Goal: Task Accomplishment & Management: Complete application form

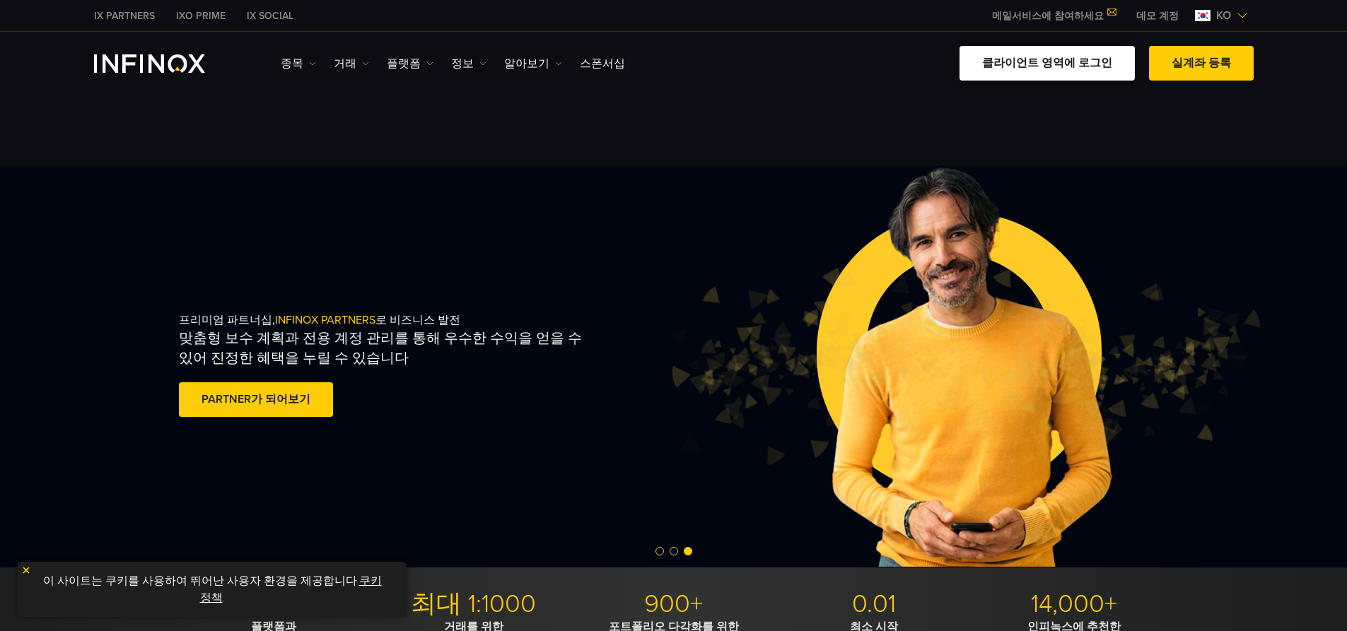
click at [574, 59] on link "클라이언트 영역에 로그인" at bounding box center [1046, 63] width 175 height 35
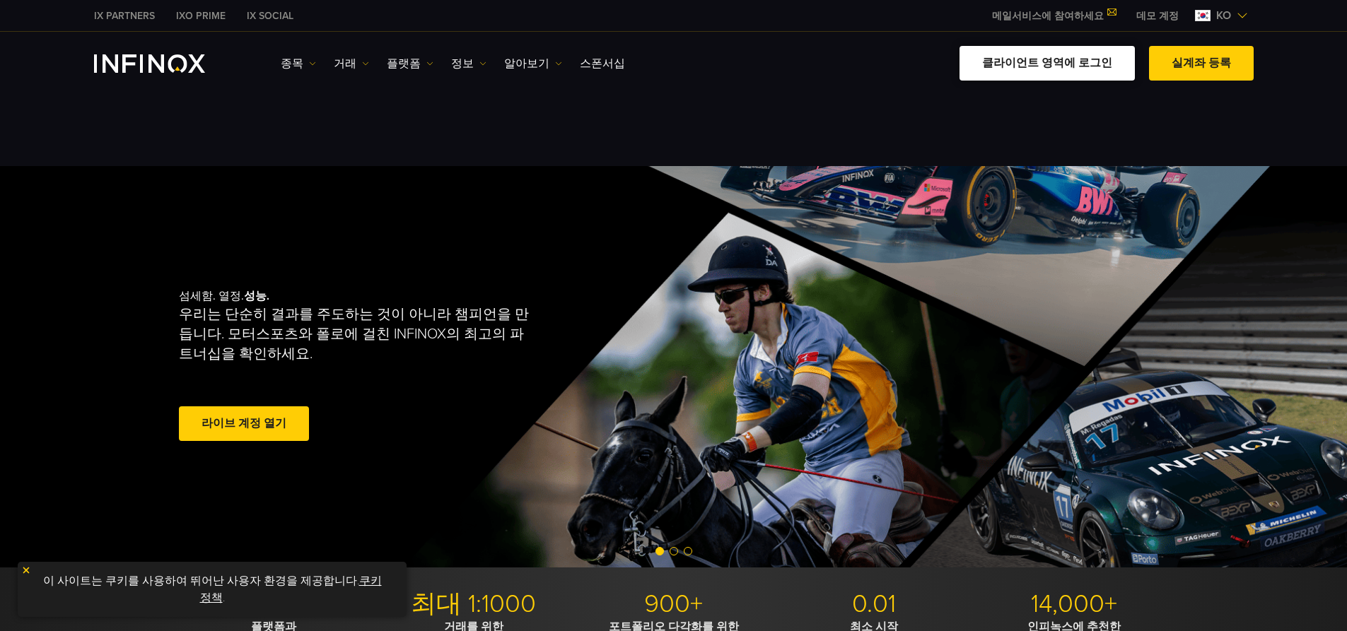
click at [574, 59] on link "클라이언트 영역에 로그인" at bounding box center [1046, 63] width 175 height 35
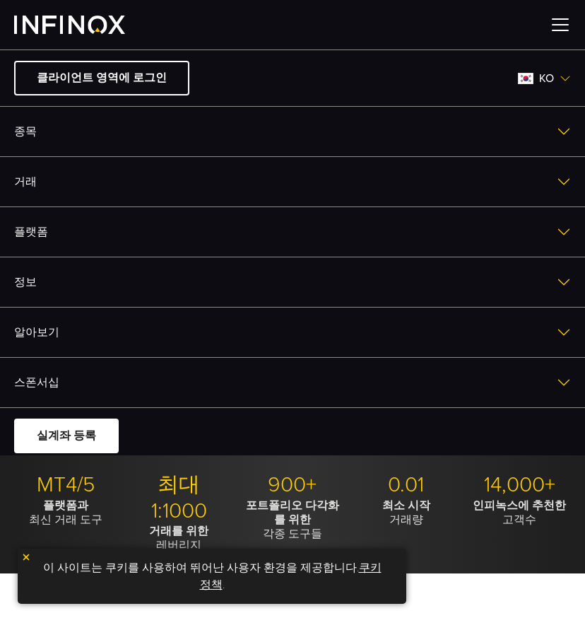
click at [557, 130] on img at bounding box center [564, 131] width 14 height 14
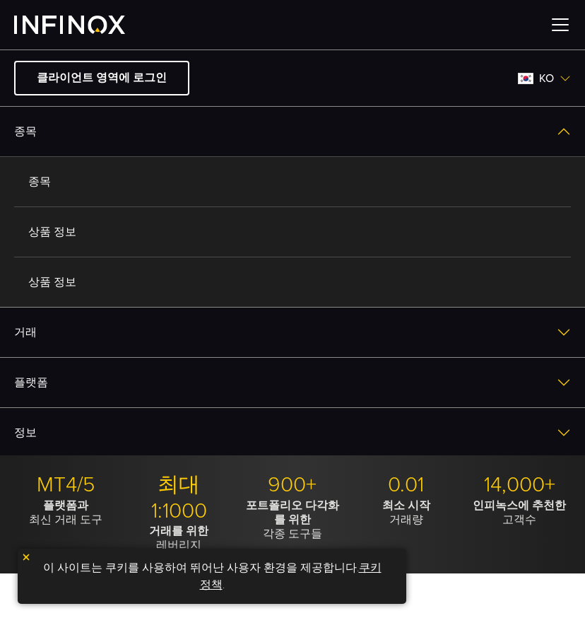
click at [136, 192] on link "종목" at bounding box center [292, 181] width 557 height 49
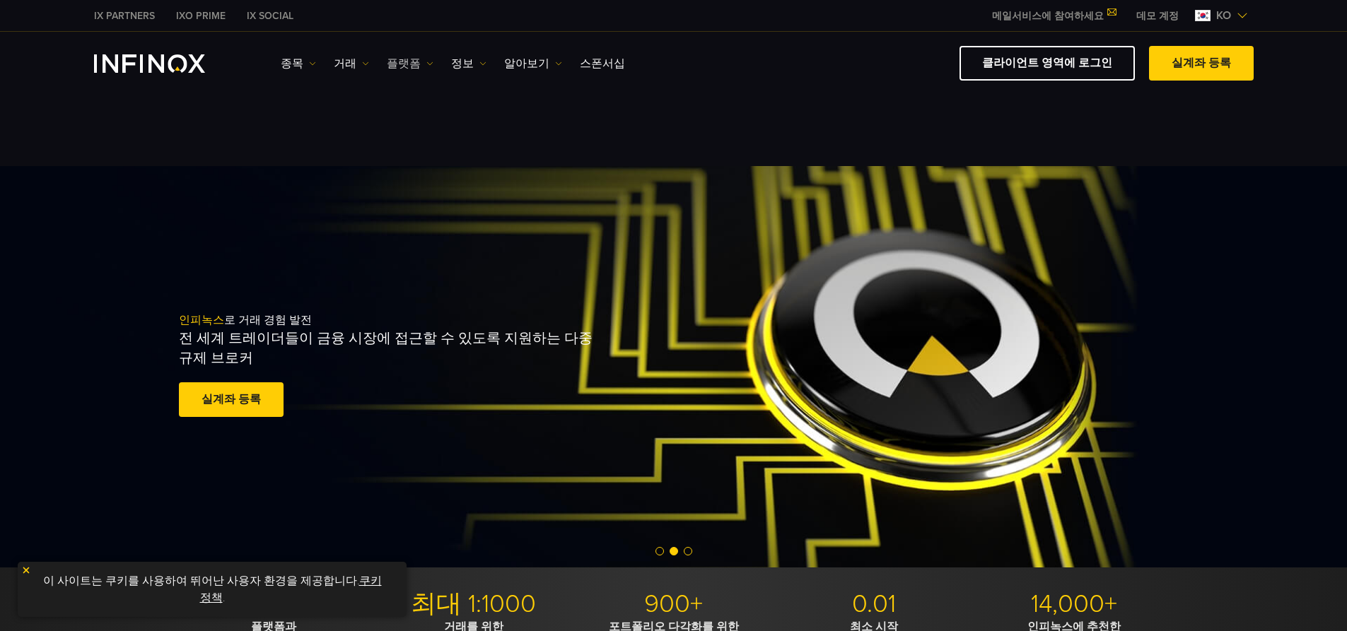
click at [396, 61] on link "플랫폼" at bounding box center [410, 63] width 47 height 17
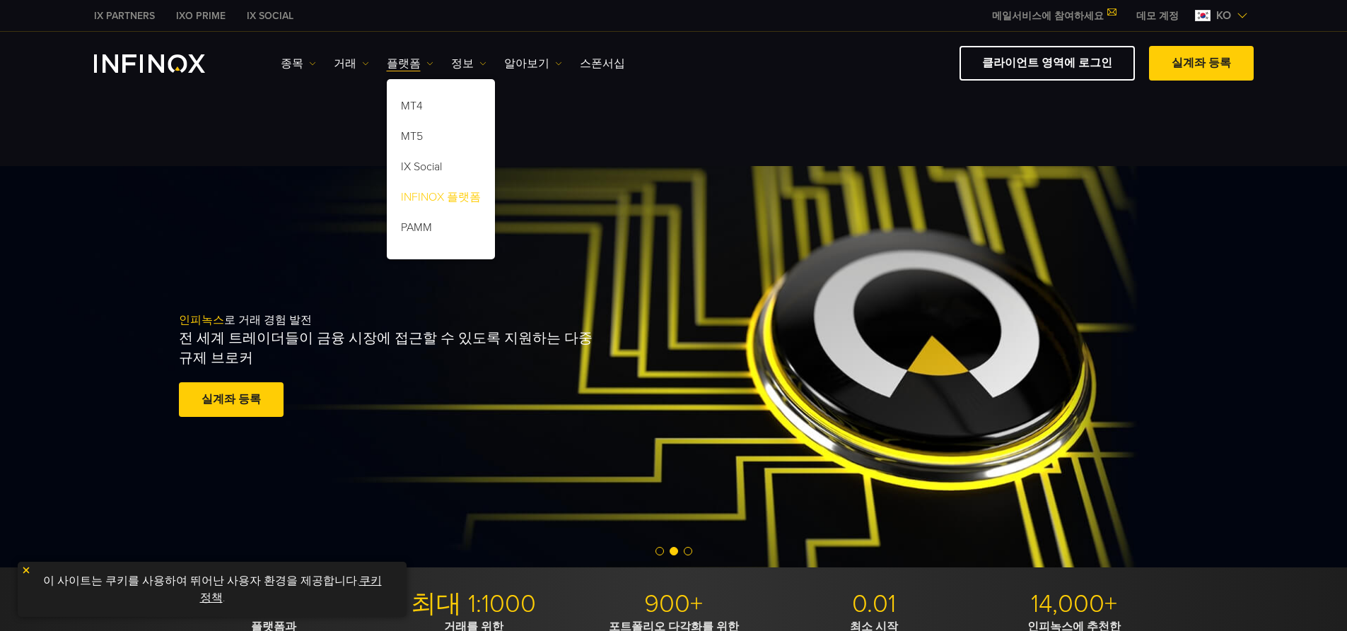
click at [450, 199] on link "INFINOX 플랫폼" at bounding box center [441, 199] width 108 height 30
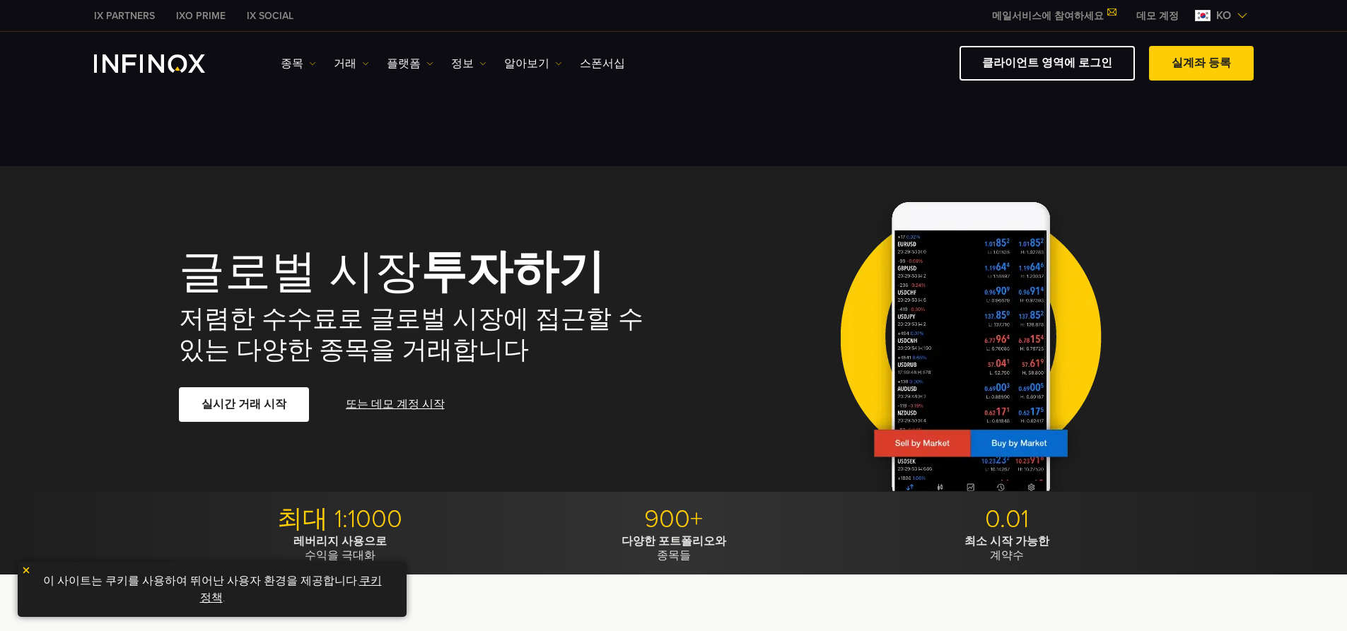
drag, startPoint x: 1275, startPoint y: 1, endPoint x: 849, endPoint y: 82, distance: 433.8
click at [574, 82] on div "IX Social 종목 종목 상품 정보 거래 기업 계정" at bounding box center [673, 63] width 1347 height 63
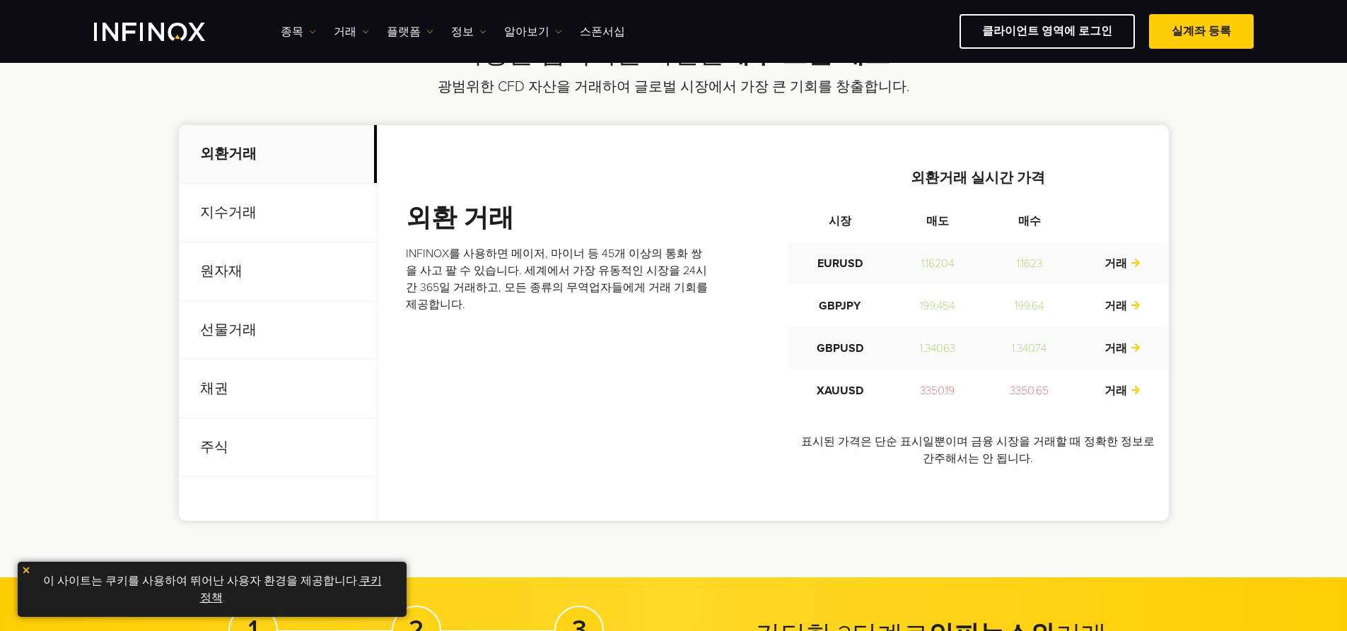
scroll to position [495, 0]
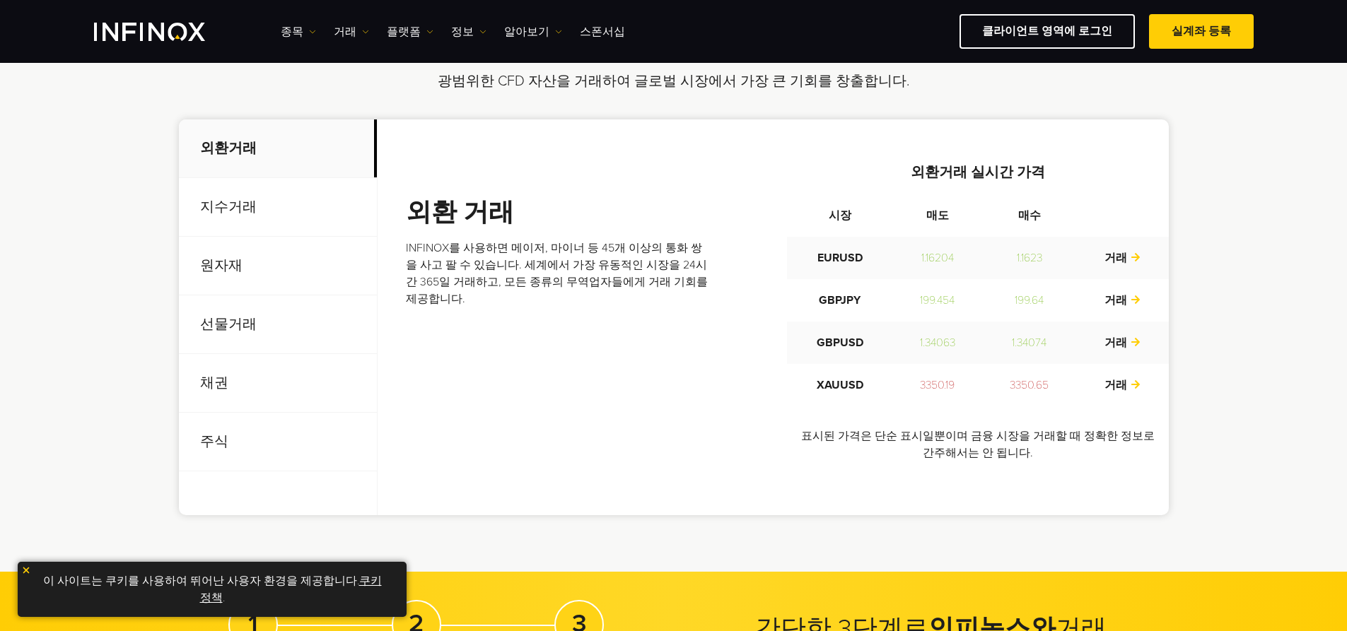
click at [231, 328] on p "선물거래" at bounding box center [278, 324] width 198 height 59
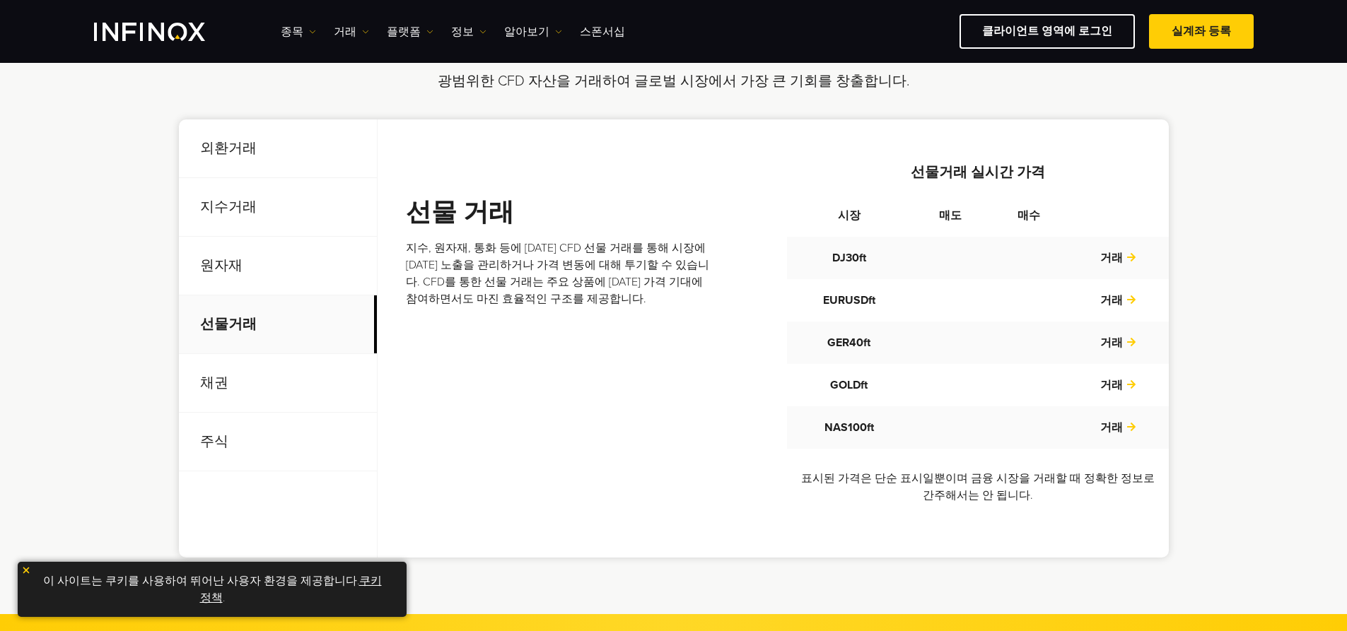
scroll to position [0, 0]
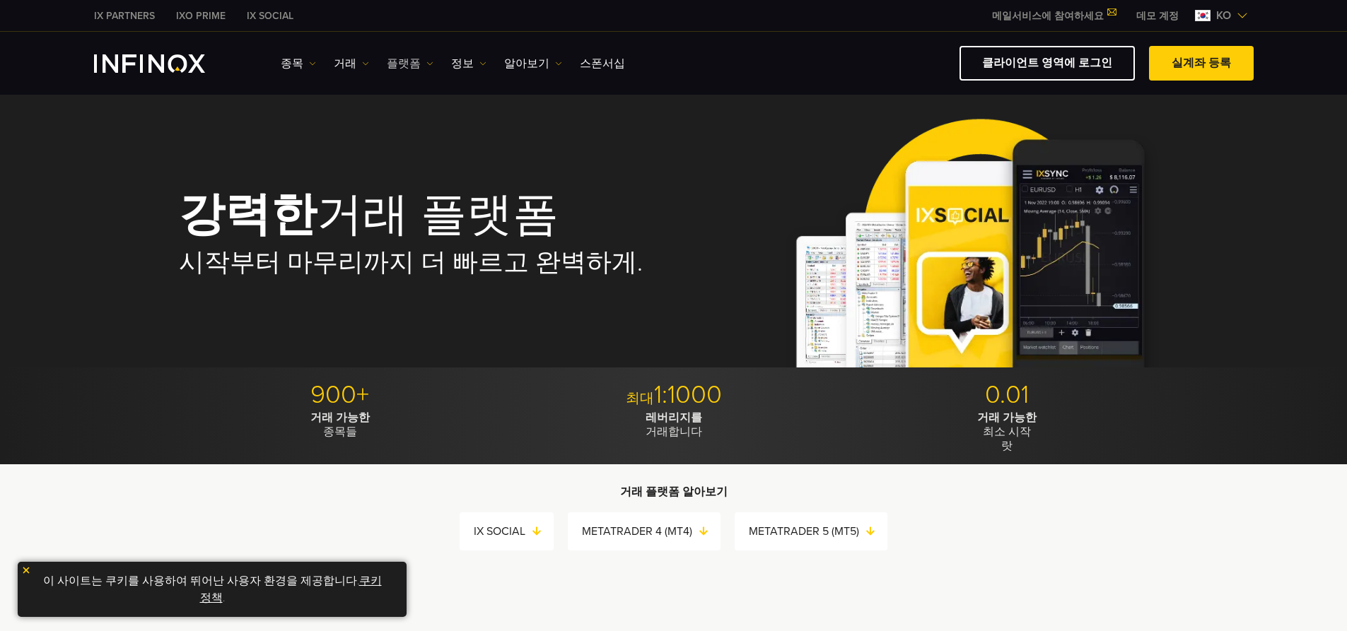
click at [401, 63] on link "플랫폼" at bounding box center [410, 63] width 47 height 17
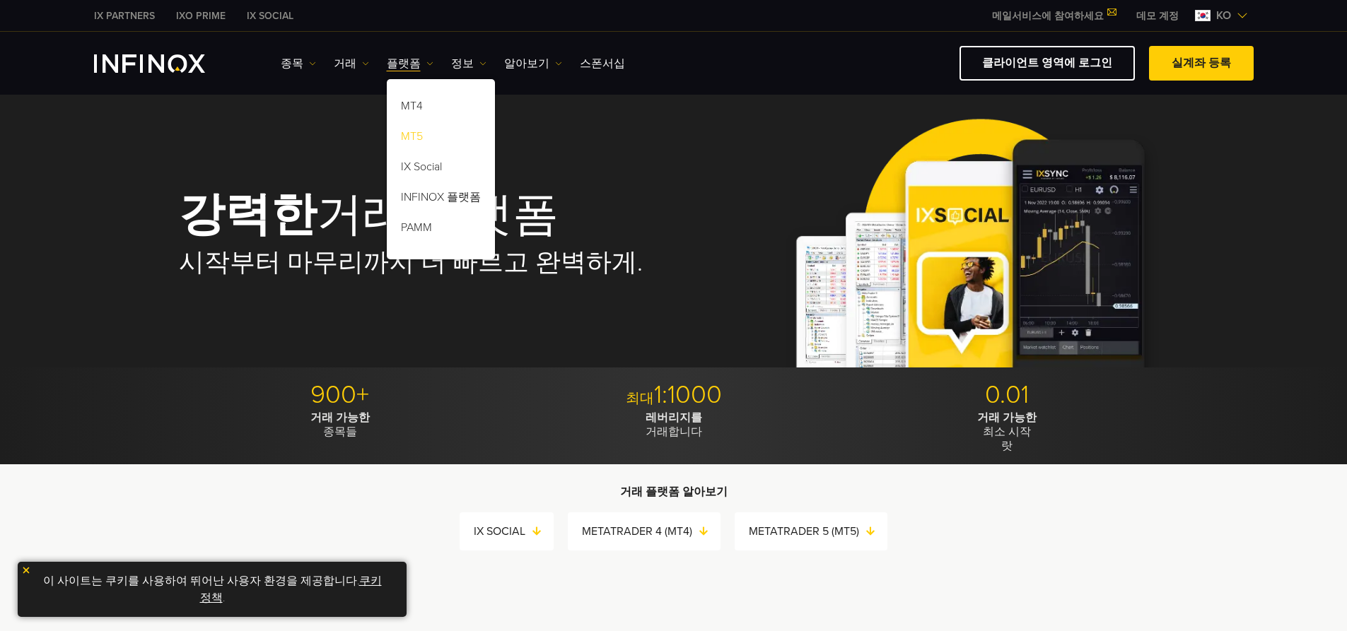
click at [420, 134] on link "MT5" at bounding box center [441, 139] width 108 height 30
click at [684, 170] on div "강력한 거래 플랫폼 시작부터 마무리까지 더 빠르고 완벽하게." at bounding box center [674, 234] width 990 height 265
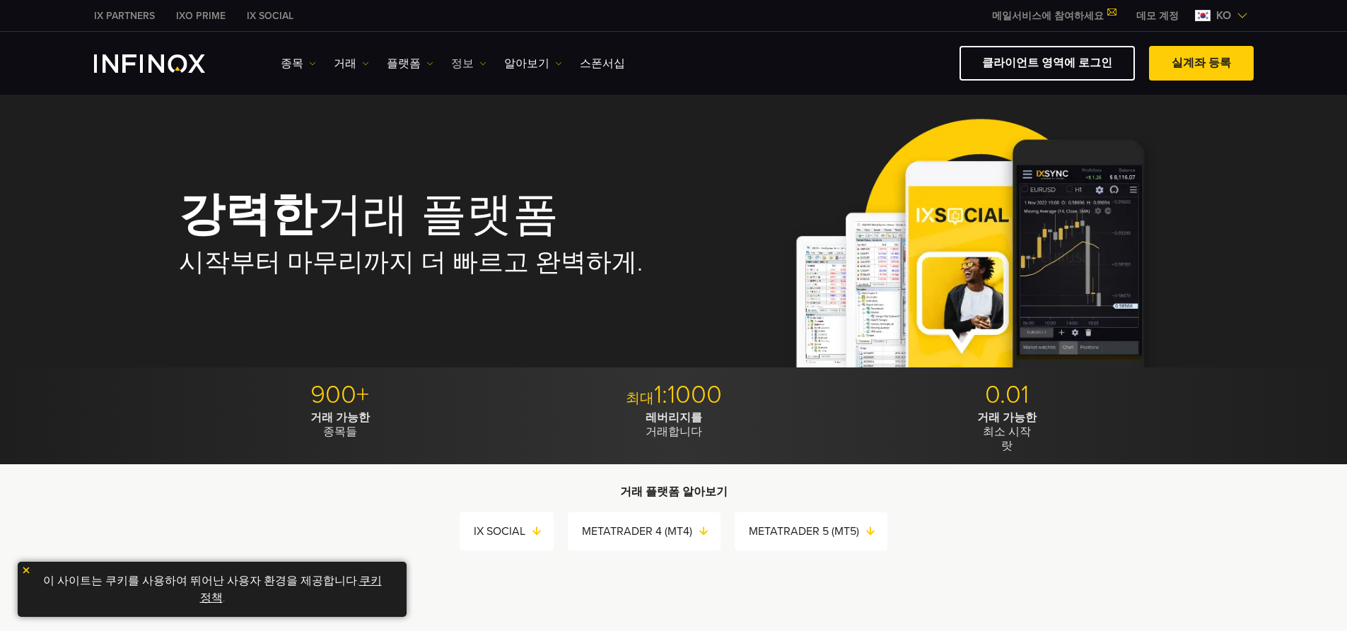
click at [458, 63] on link "정보" at bounding box center [468, 63] width 35 height 17
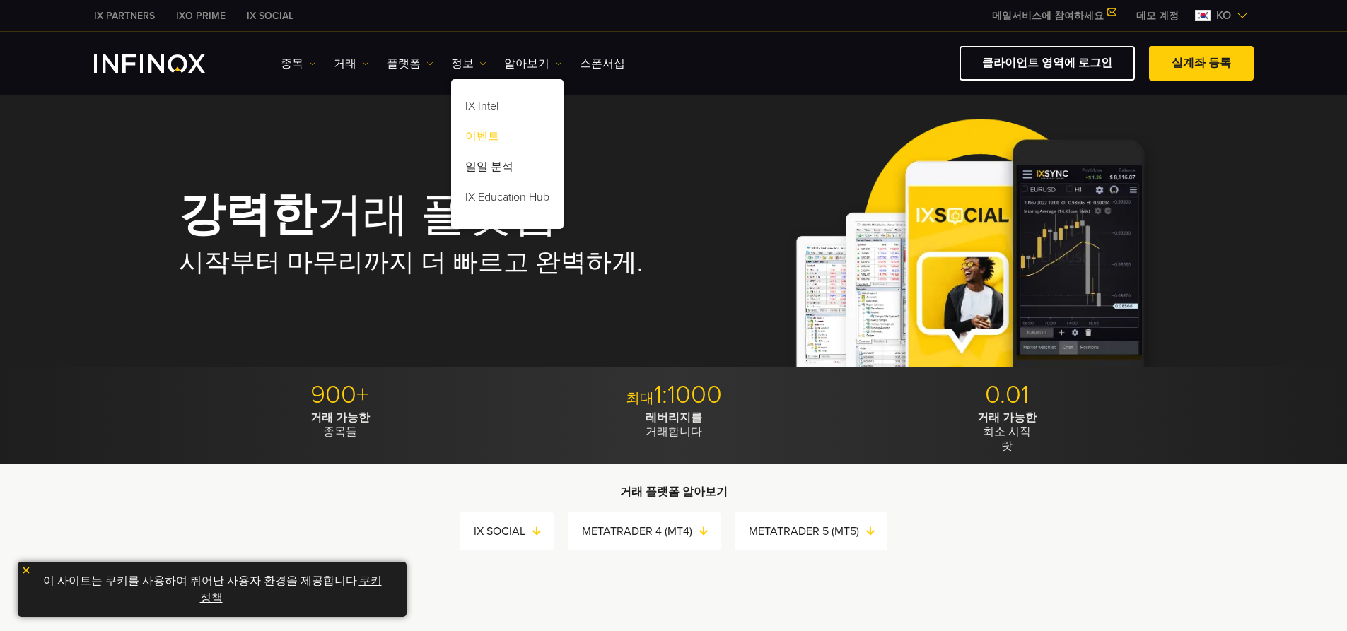
click at [490, 133] on link "이벤트" at bounding box center [507, 139] width 112 height 30
click at [512, 58] on link "알아보기" at bounding box center [533, 63] width 58 height 17
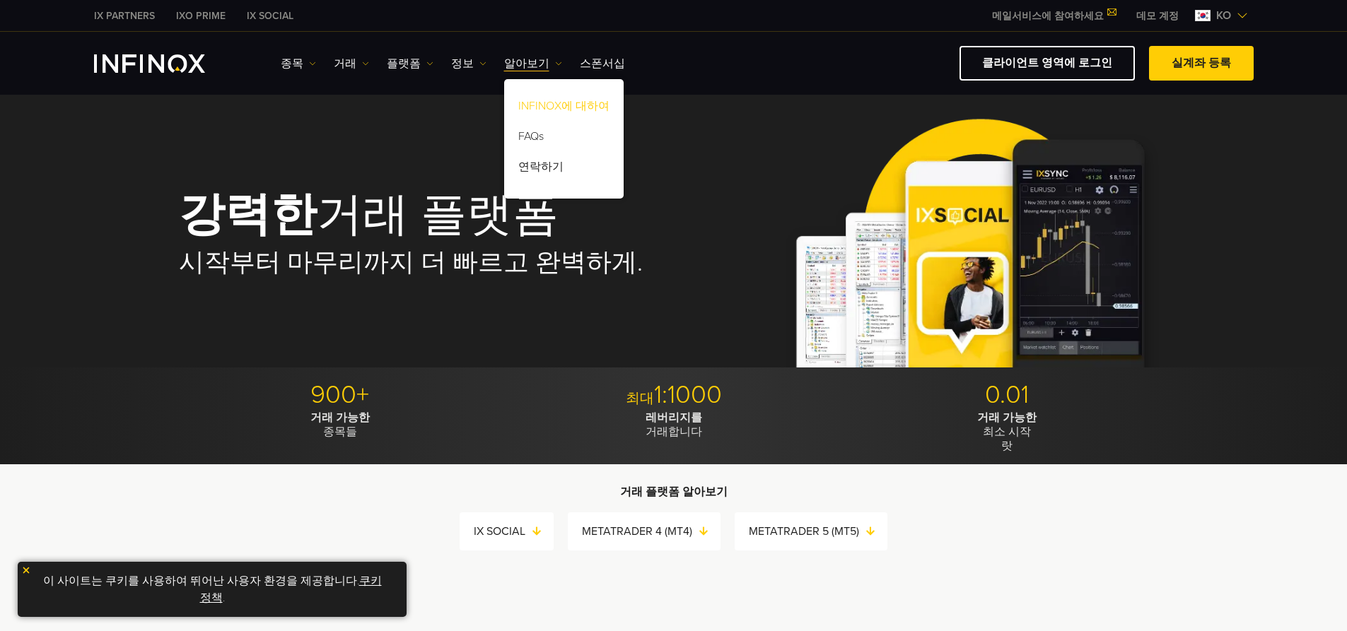
click at [568, 107] on link "INFINOX에 대하여" at bounding box center [563, 108] width 119 height 30
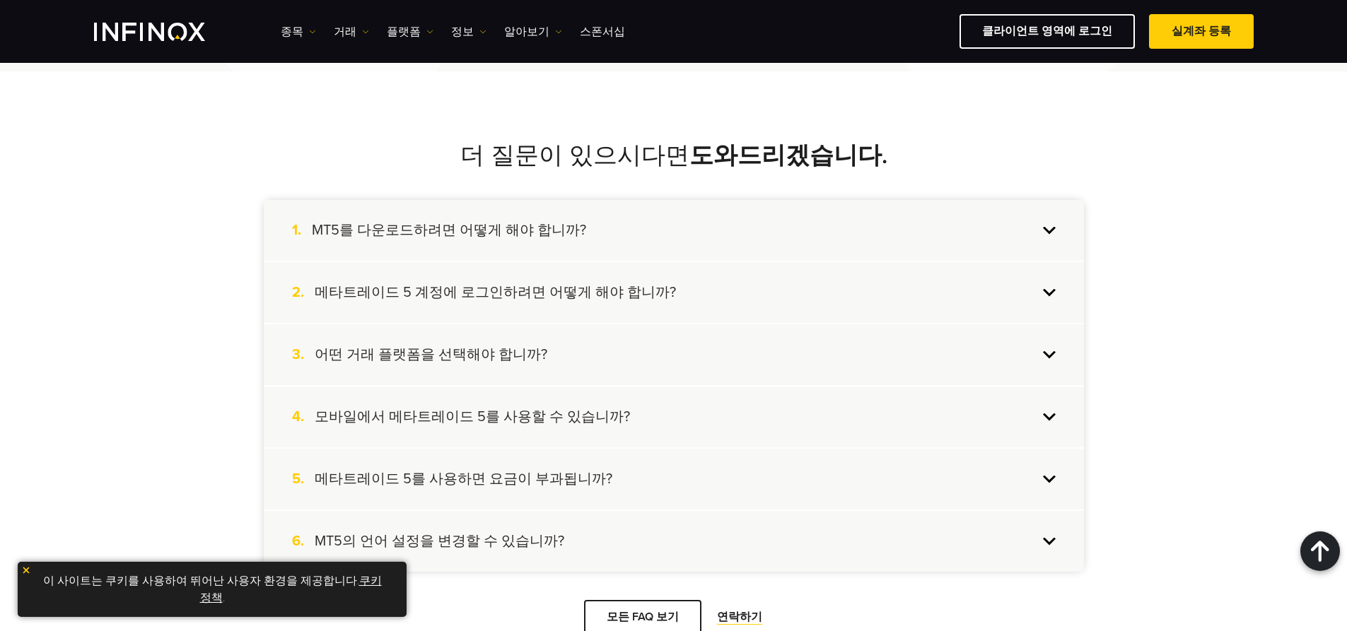
scroll to position [3746, 0]
click at [476, 356] on h4 "어떤 거래 플랫폼을 선택해야 합니까?" at bounding box center [431, 353] width 233 height 18
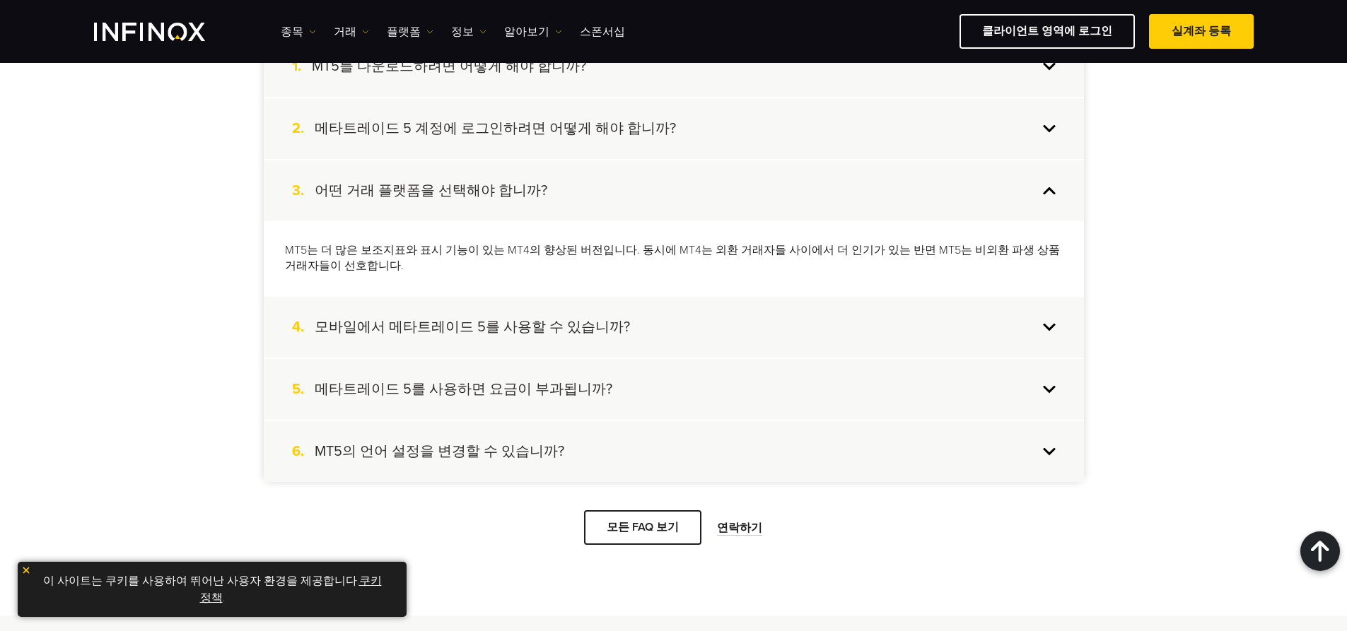
scroll to position [3888, 0]
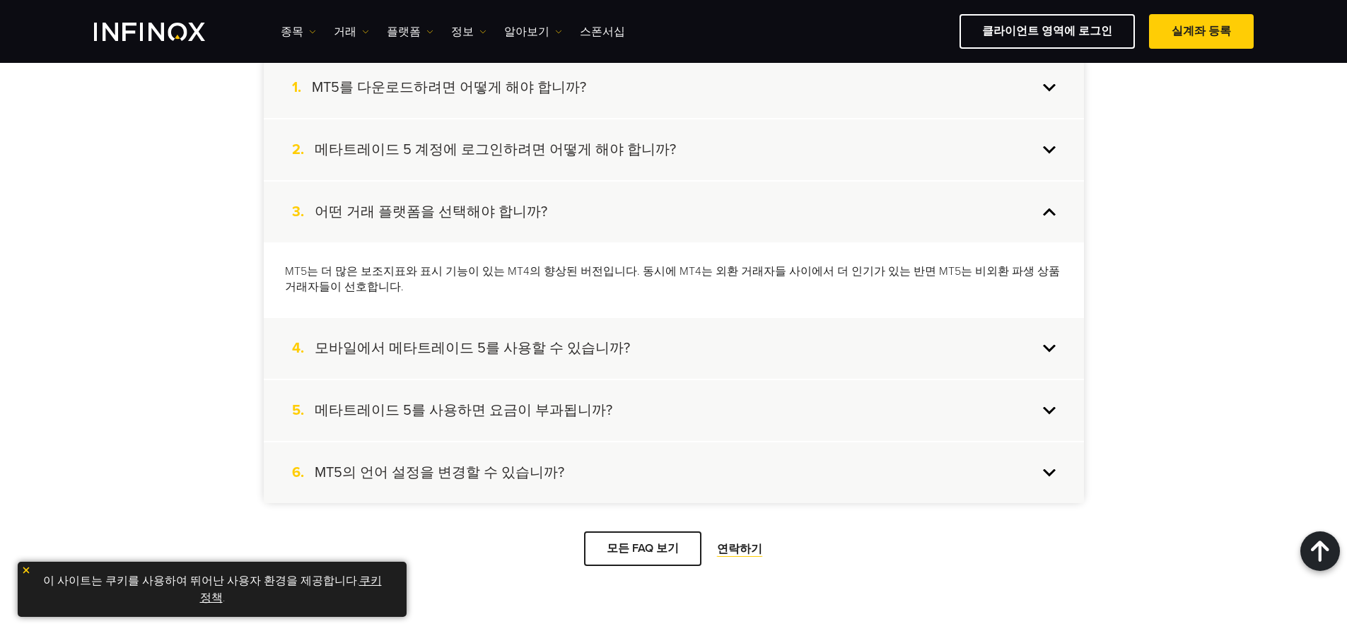
click at [472, 350] on h4 "모바일에서 메타트레이드 5를 사용할 수 있습니까?" at bounding box center [472, 348] width 315 height 18
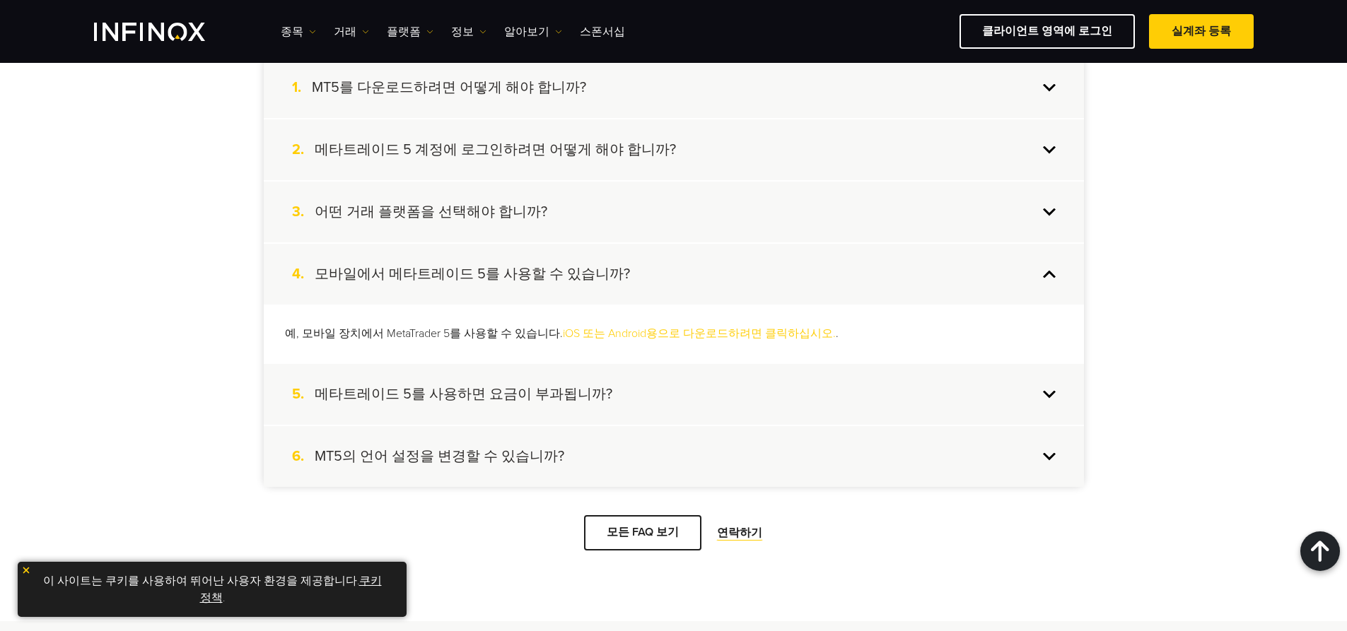
drag, startPoint x: 464, startPoint y: 395, endPoint x: 471, endPoint y: 388, distance: 10.5
click at [467, 395] on h4 "메타트레이드 5를 사용하면 요금이 부과됩니까?" at bounding box center [464, 394] width 298 height 18
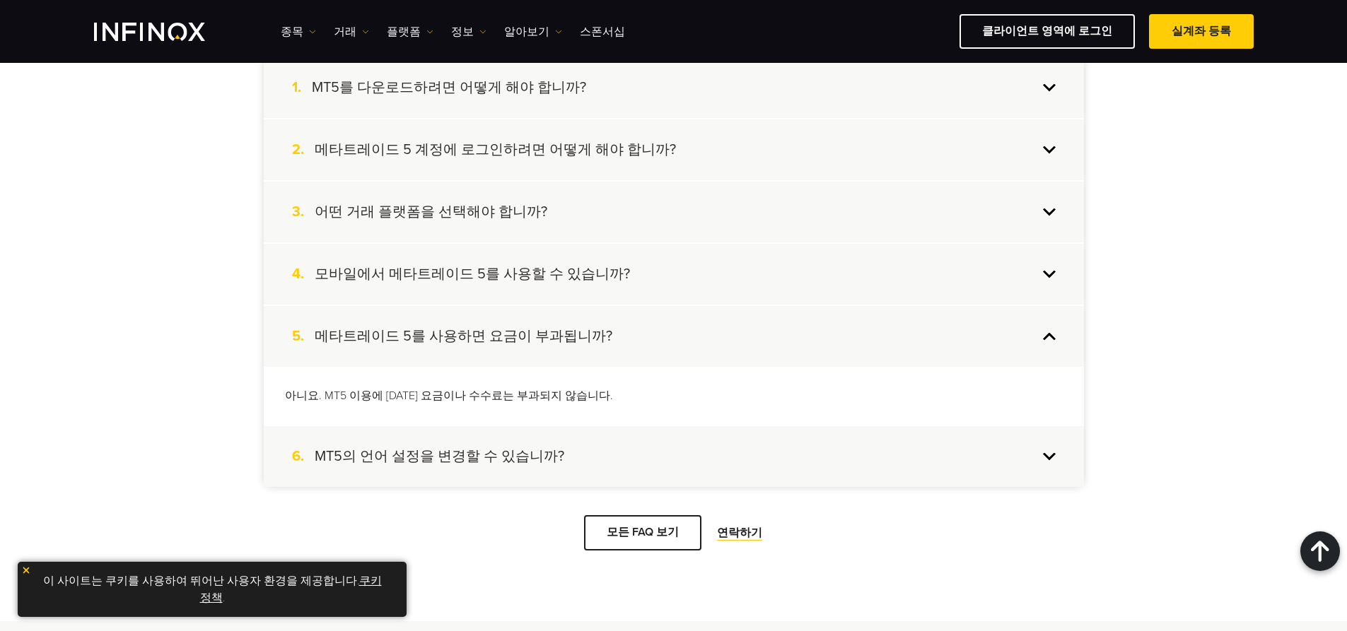
click at [427, 458] on h4 "MT5의 언어 설정을 변경할 수 있습니까?" at bounding box center [440, 456] width 250 height 18
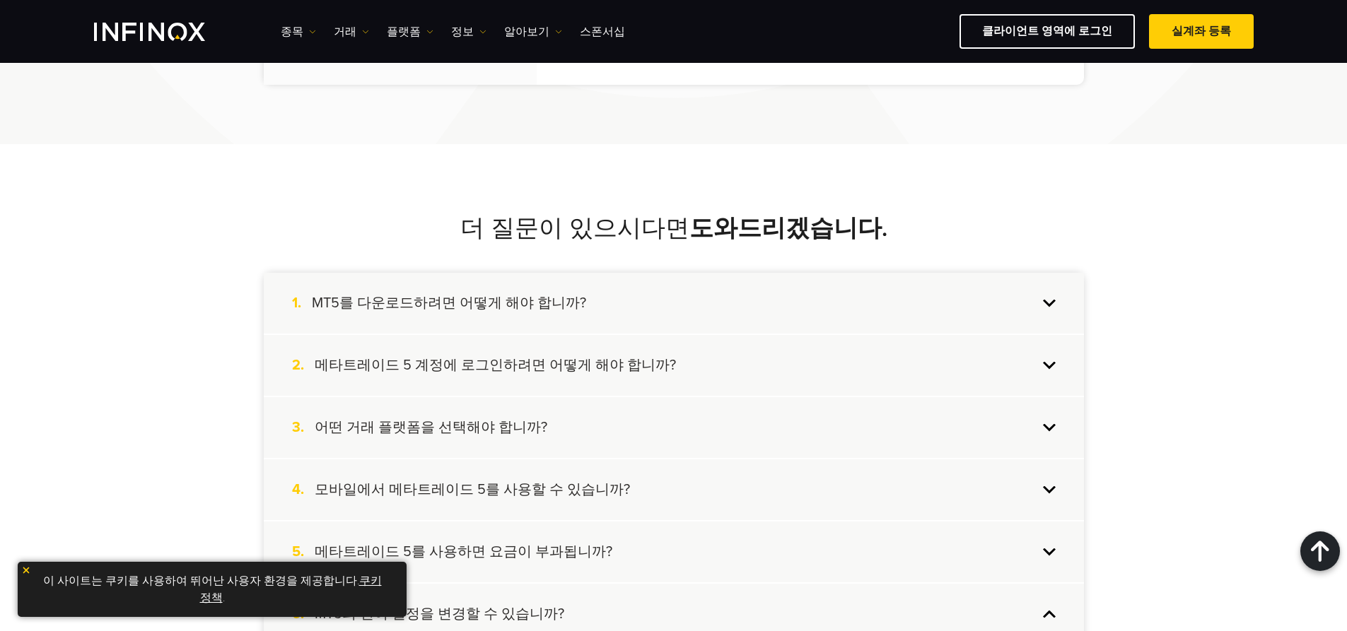
scroll to position [3676, 0]
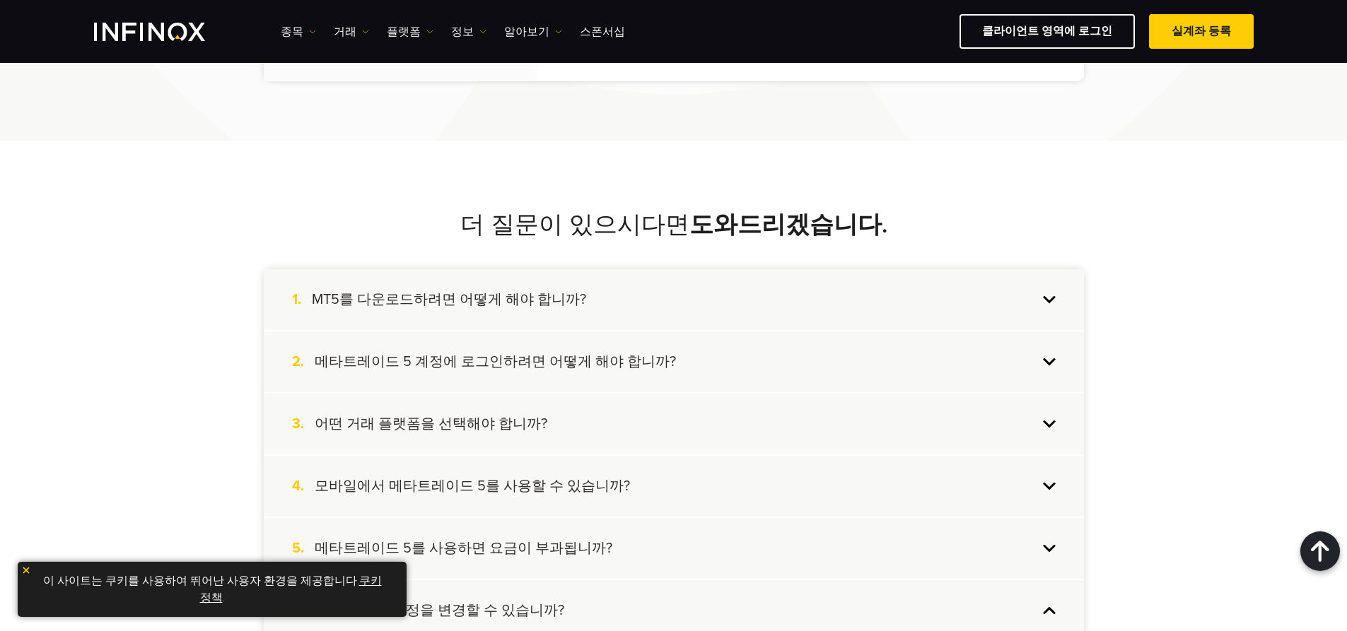
click at [455, 296] on h4 "MT5를 다운로드하려면 어떻게 해야 합니까?" at bounding box center [449, 300] width 274 height 18
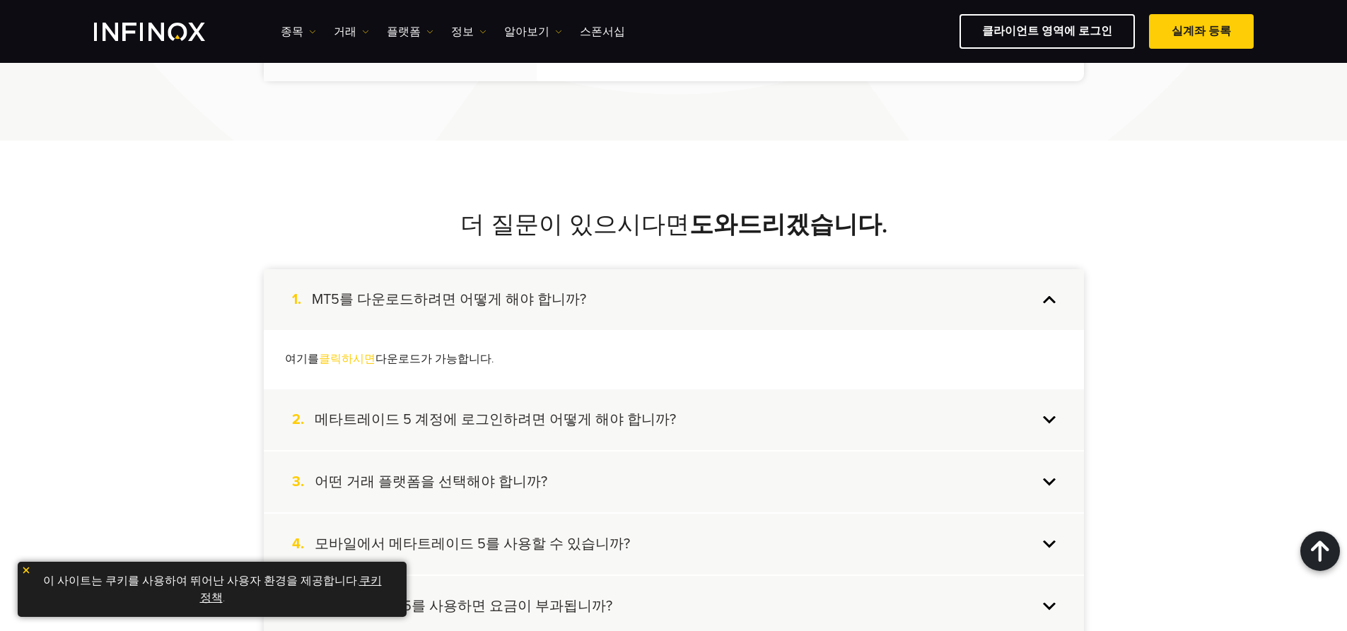
click at [466, 423] on h4 "메타트레이드 5 계정에 로그인하려면 어떻게 해야 합니까?" at bounding box center [495, 420] width 361 height 18
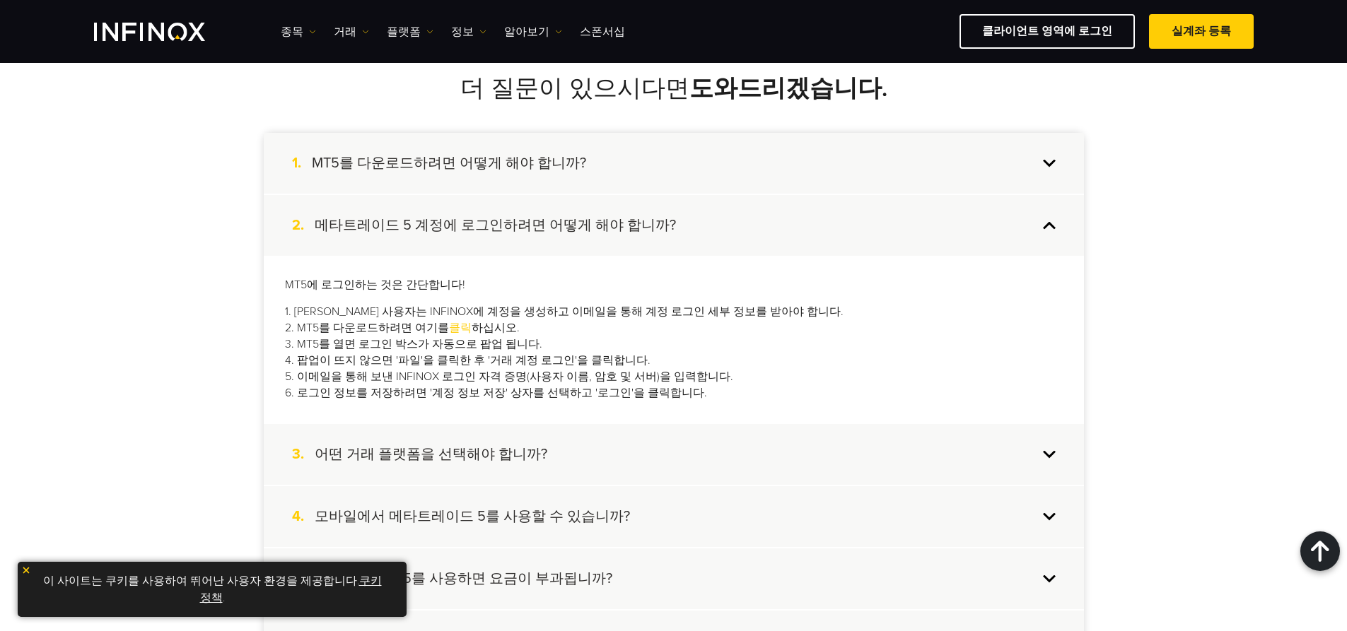
scroll to position [3888, 0]
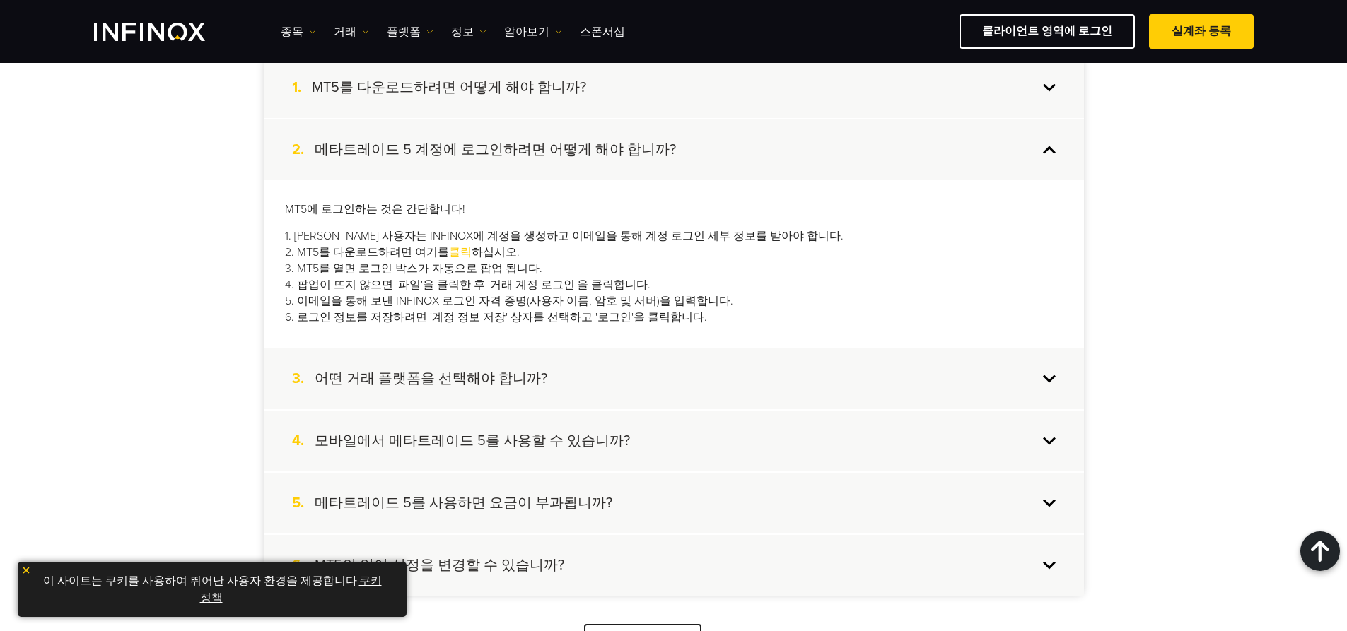
click at [464, 379] on h4 "어떤 거래 플랫폼을 선택해야 합니까?" at bounding box center [431, 379] width 233 height 18
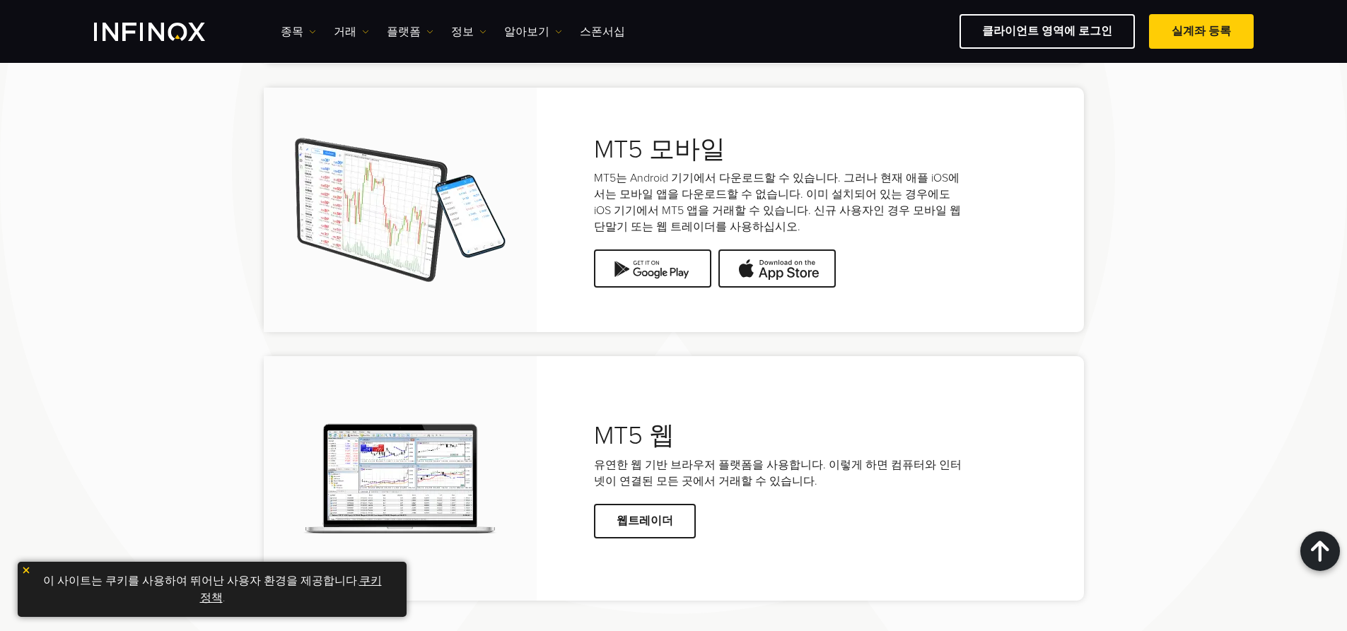
scroll to position [3110, 0]
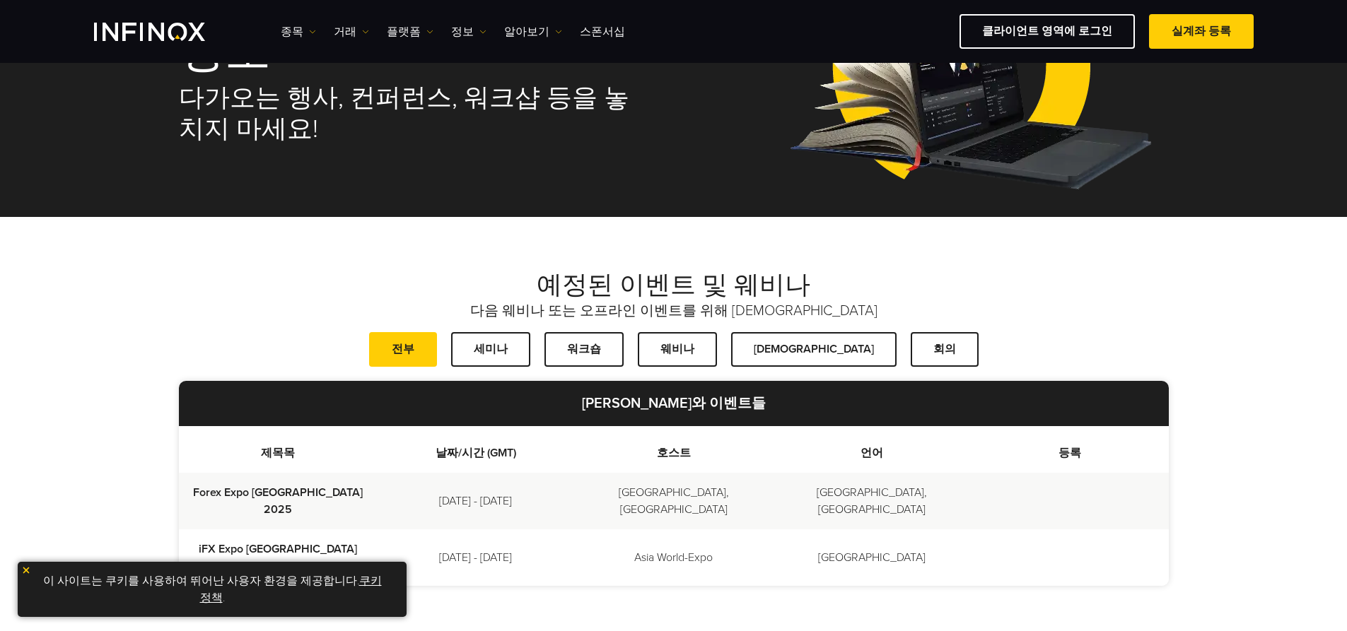
scroll to position [212, 0]
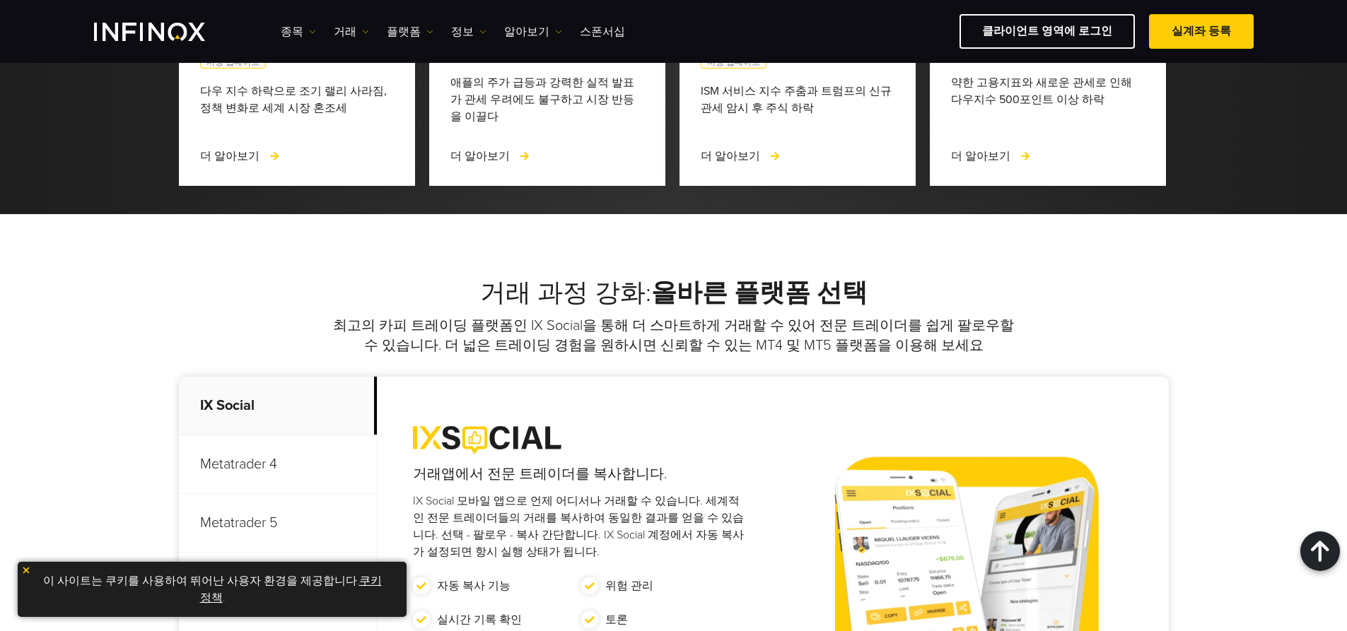
scroll to position [3817, 0]
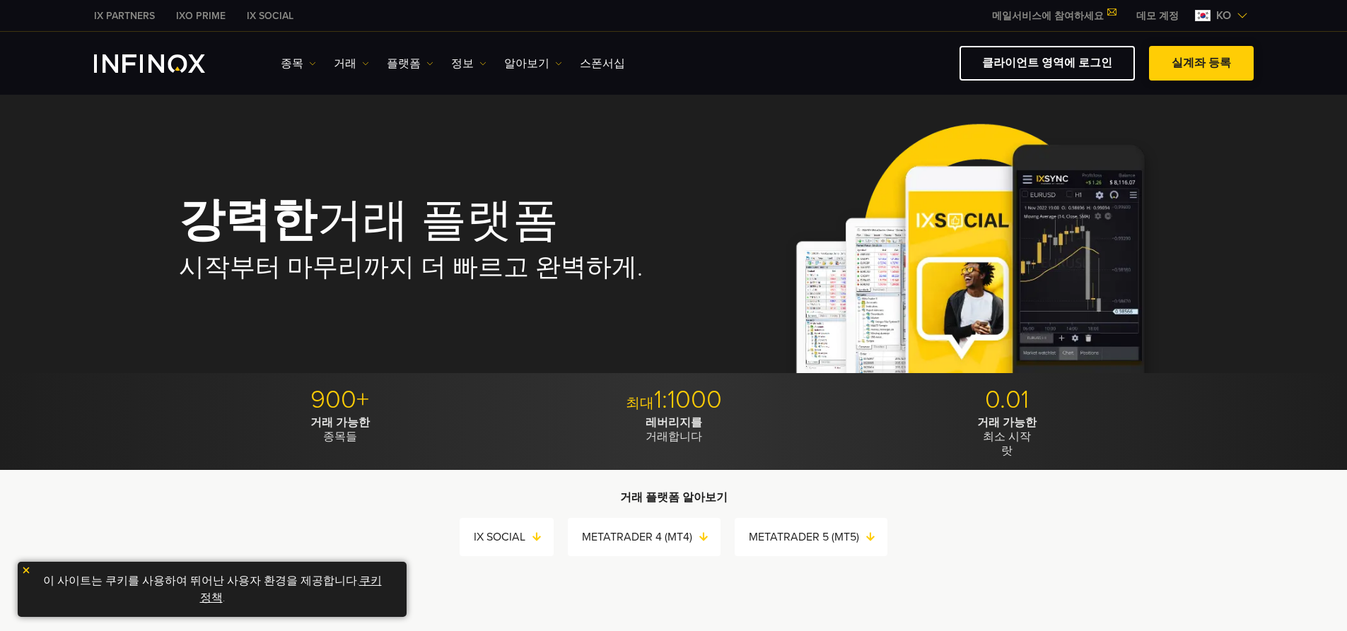
click at [1204, 65] on link "실계좌 등록" at bounding box center [1201, 63] width 105 height 35
